Goal: Find specific page/section: Find specific page/section

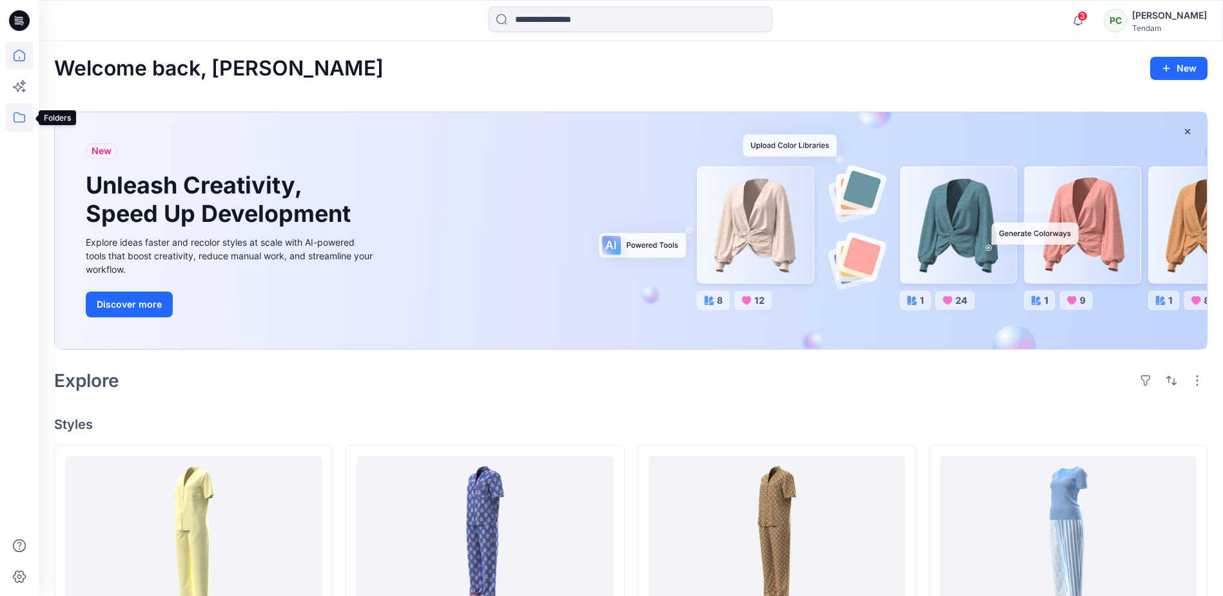
click at [23, 117] on icon at bounding box center [19, 117] width 28 height 28
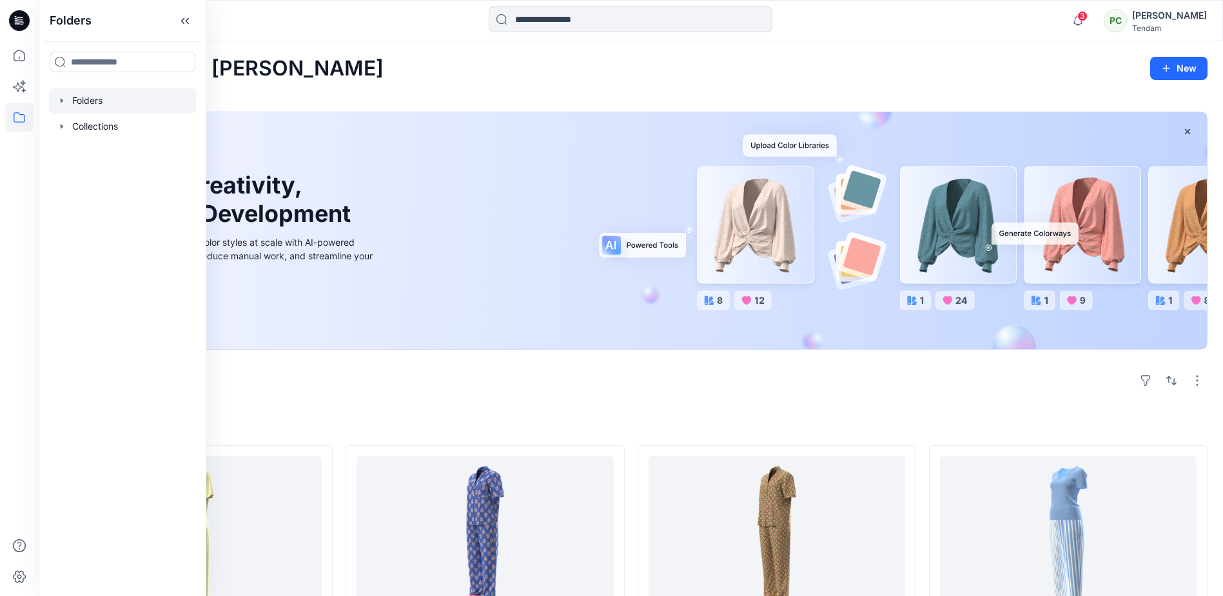
click at [92, 104] on div at bounding box center [122, 101] width 147 height 26
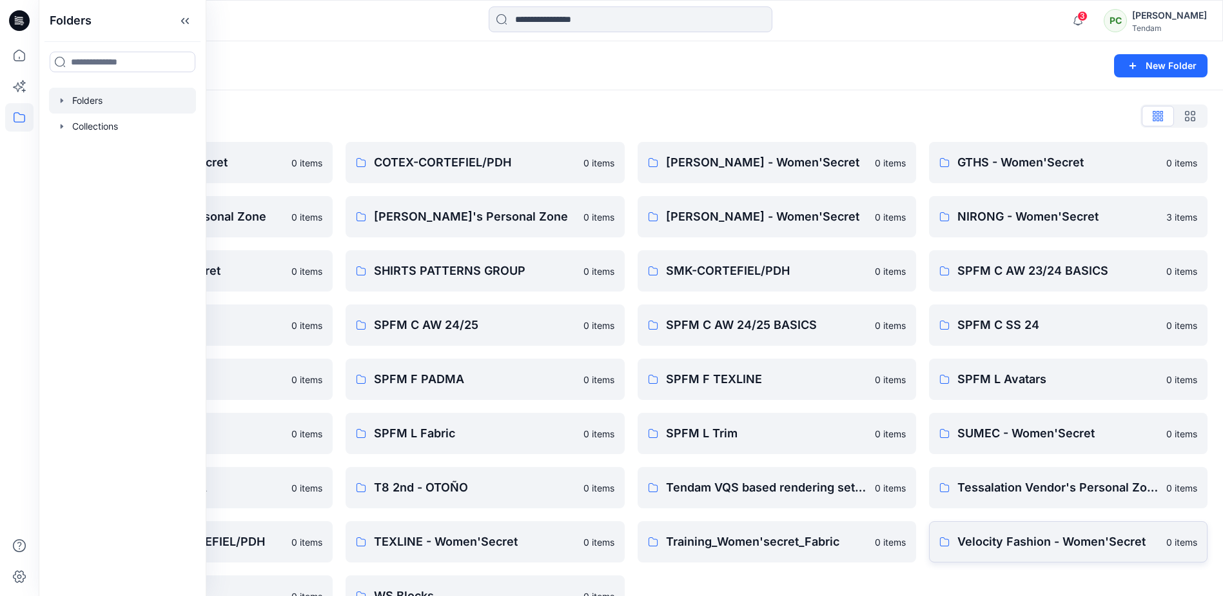
click at [1072, 551] on link "Velocity Fashion - Women'Secret 0 items" at bounding box center [1068, 541] width 279 height 41
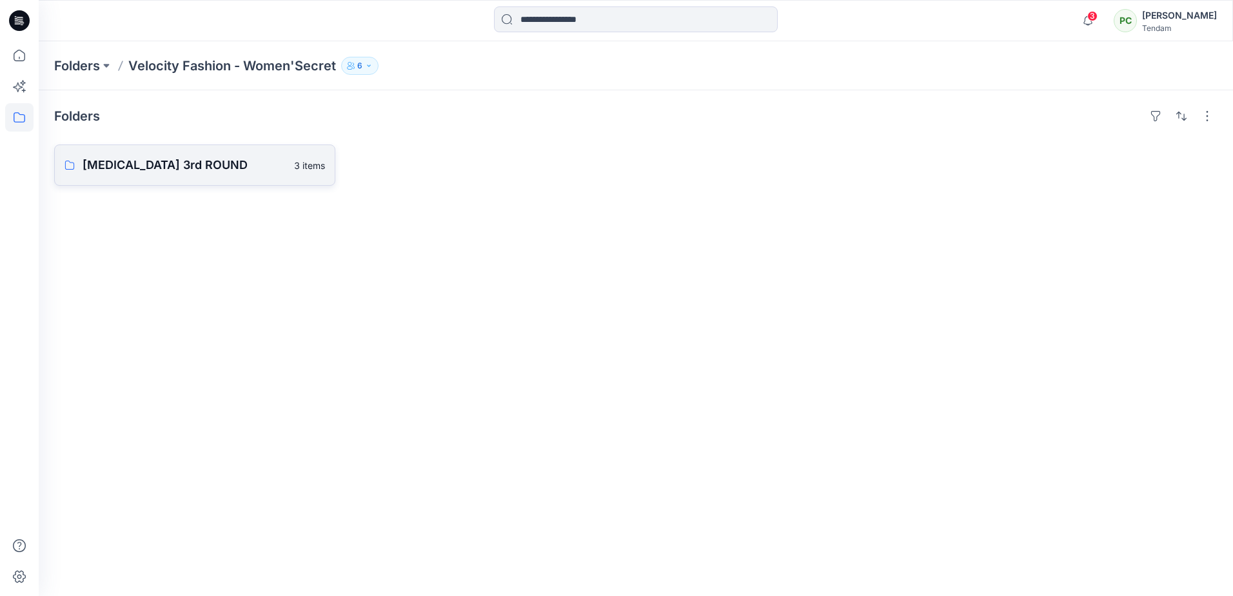
click at [166, 172] on p "[MEDICAL_DATA] 3rd ROUND" at bounding box center [185, 165] width 204 height 18
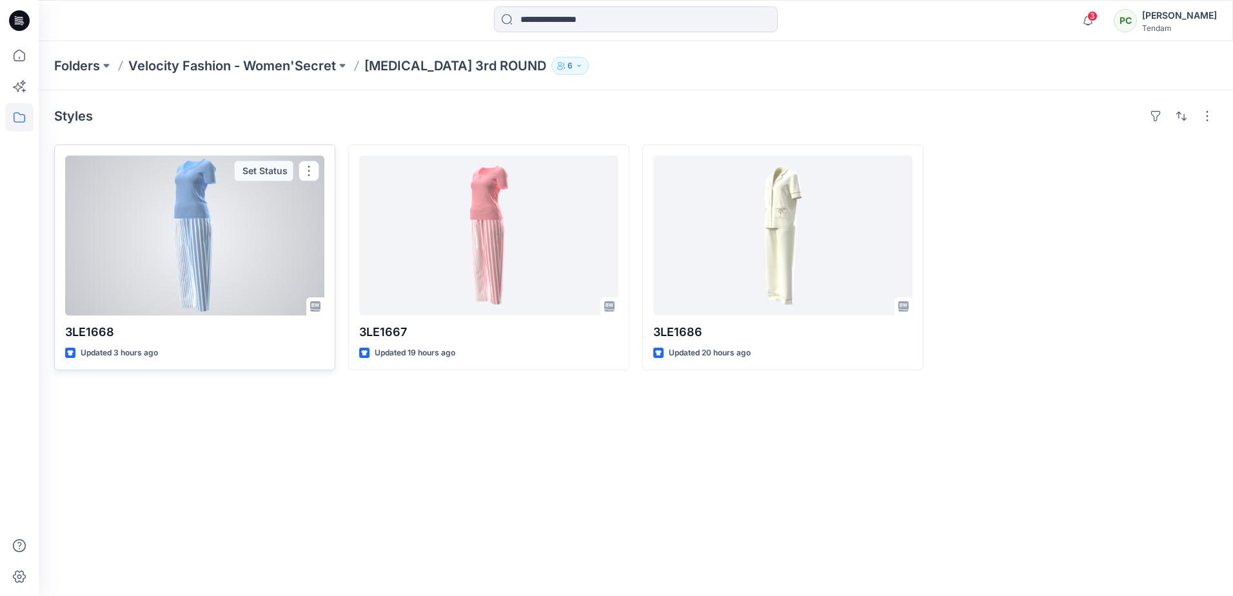
click at [170, 233] on div at bounding box center [194, 235] width 259 height 160
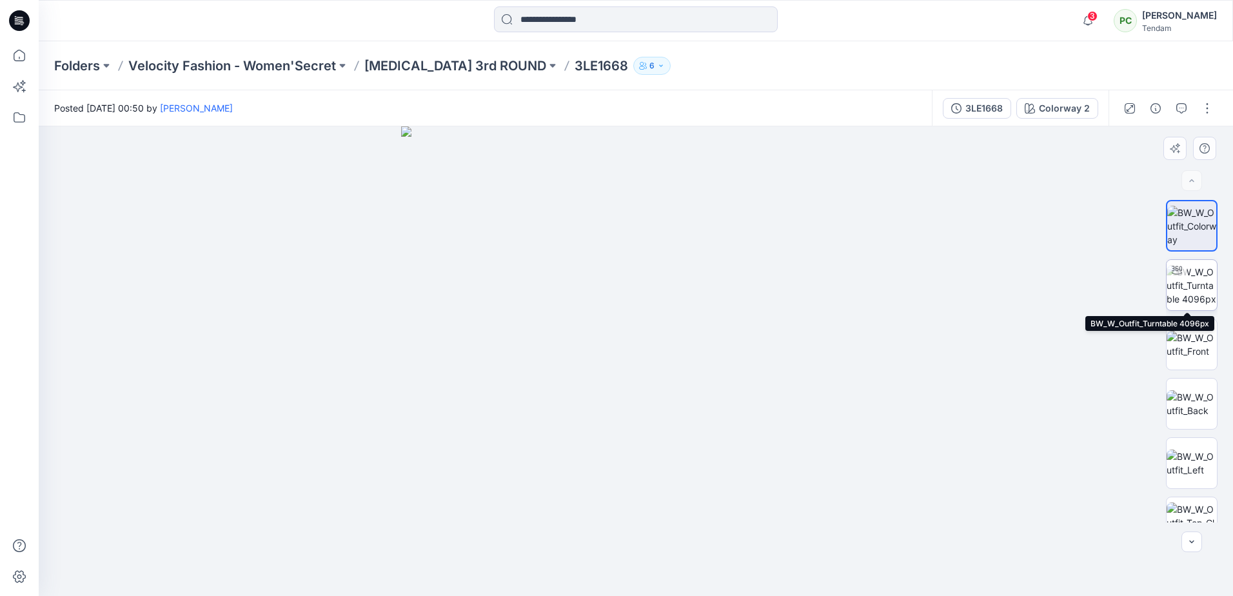
click at [1184, 285] on img at bounding box center [1192, 285] width 50 height 41
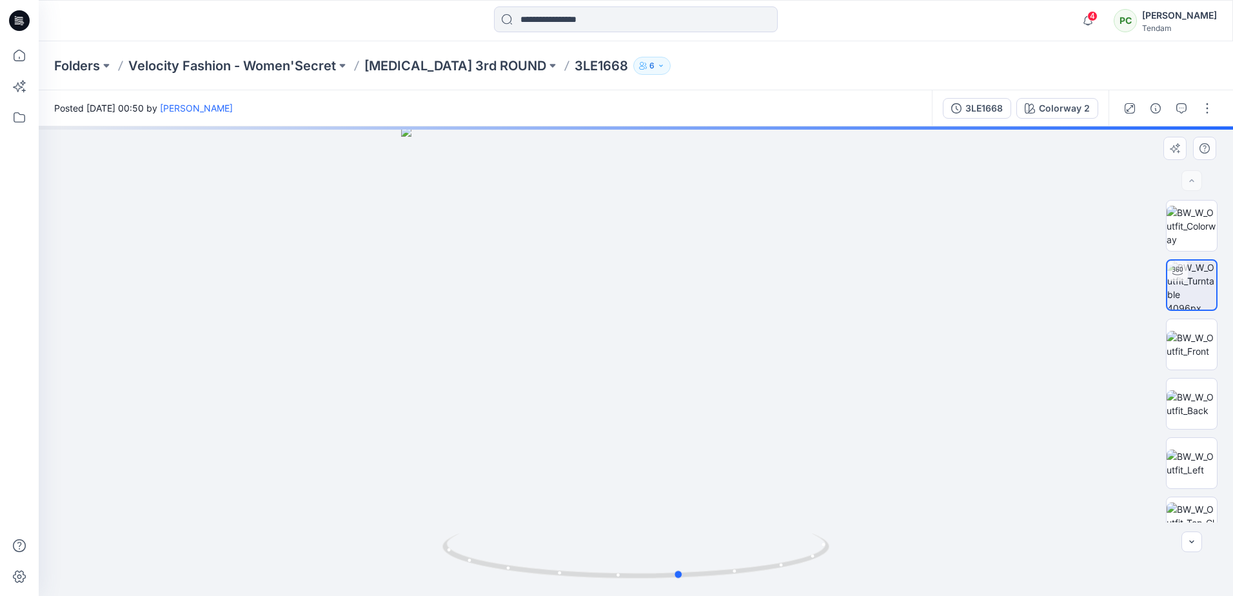
drag, startPoint x: 735, startPoint y: 373, endPoint x: 827, endPoint y: 413, distance: 99.7
click at [786, 413] on div at bounding box center [636, 360] width 1194 height 469
click at [1192, 350] on img at bounding box center [1192, 344] width 50 height 27
